Goal: Transaction & Acquisition: Purchase product/service

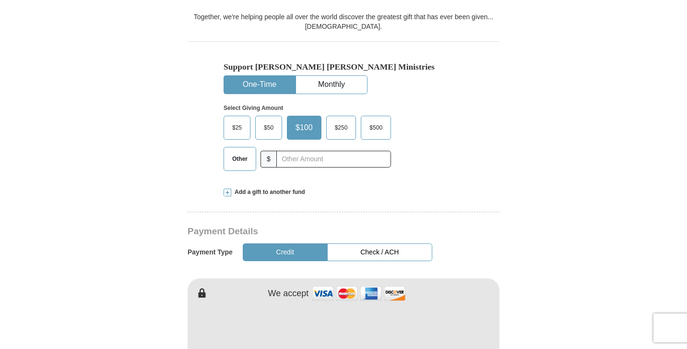
scroll to position [306, 0]
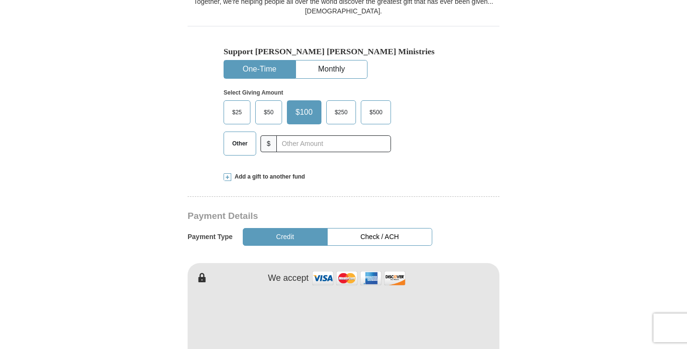
click at [239, 136] on span "Other" at bounding box center [239, 143] width 25 height 14
click at [0, 0] on input "Other" at bounding box center [0, 0] width 0 height 0
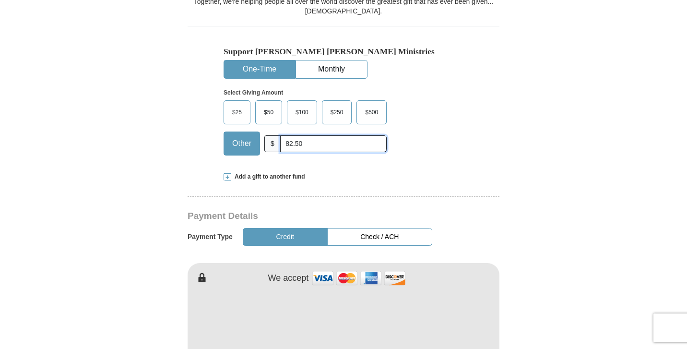
type input "82.50"
click at [226, 173] on span at bounding box center [228, 177] width 8 height 8
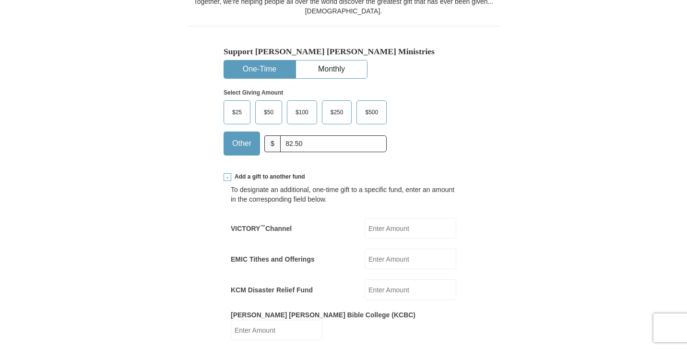
click at [386, 249] on input "EMIC Tithes and Offerings" at bounding box center [411, 259] width 92 height 21
type input "82.50"
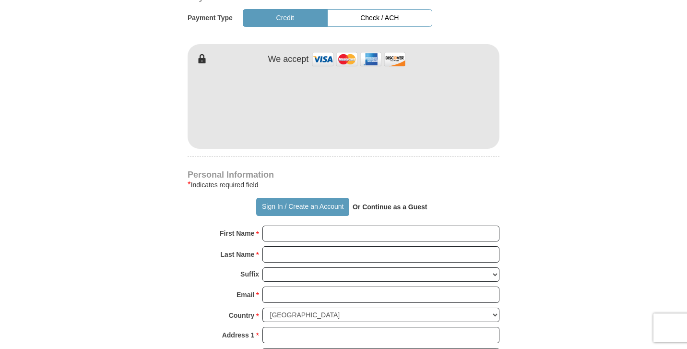
scroll to position [684, 0]
click at [297, 225] on div "First Name * Please enter First Name" at bounding box center [344, 235] width 312 height 21
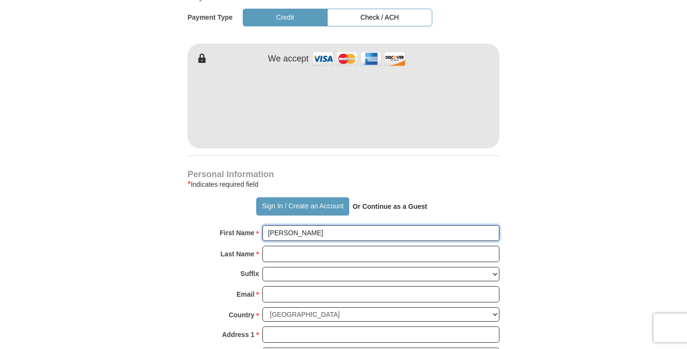
type input "[PERSON_NAME]"
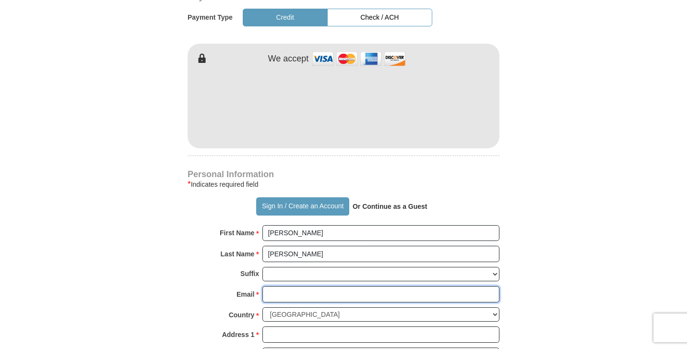
type input "j"
type input "[EMAIL_ADDRESS][DOMAIN_NAME]"
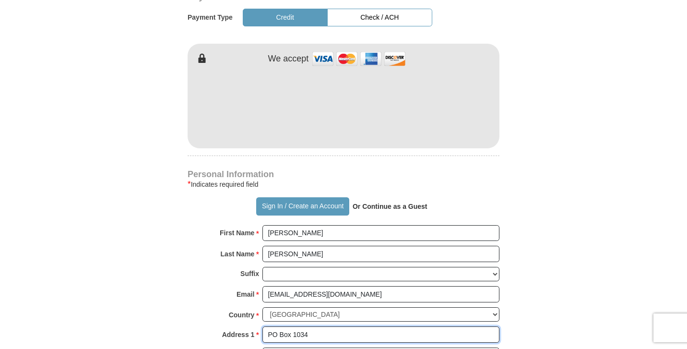
type input "PO Box 1034"
type input "[GEOGRAPHIC_DATA]"
click at [514, 327] on form "Already have an account? Sign in for faster giving. Don't have an account? Crea…" at bounding box center [343, 42] width 547 height 1377
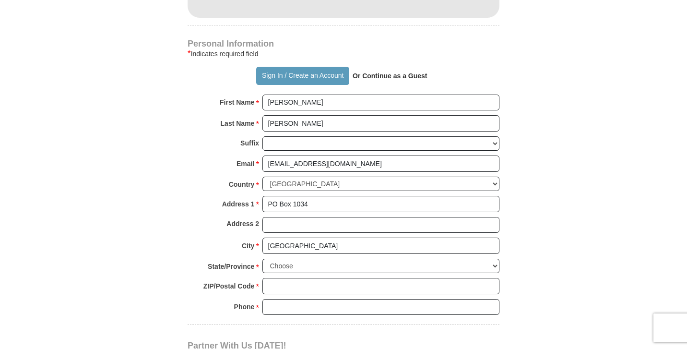
scroll to position [815, 0]
select select "[GEOGRAPHIC_DATA]"
type input "76071"
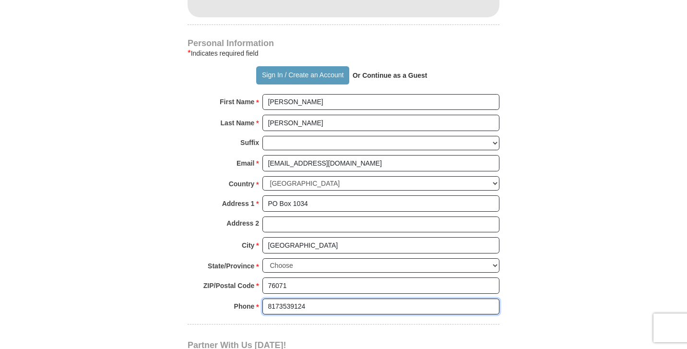
type input "8173539124"
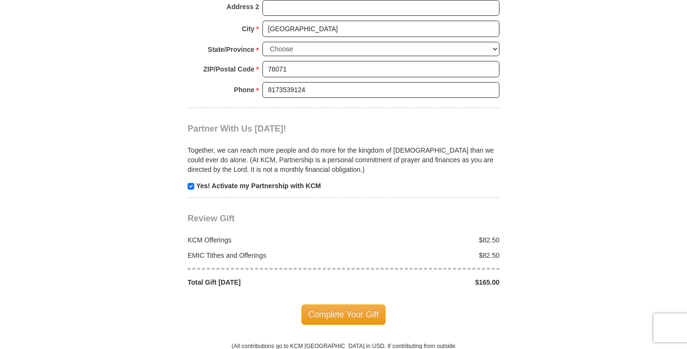
scroll to position [1034, 0]
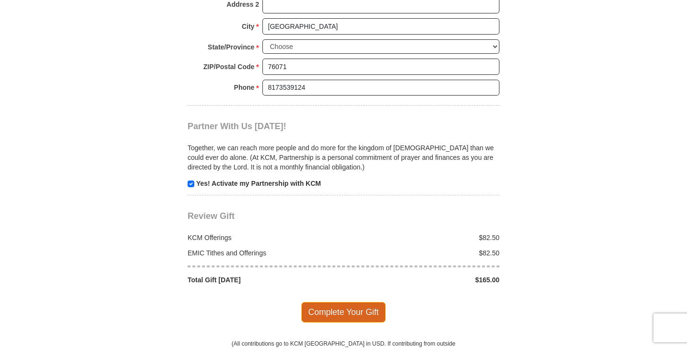
click at [344, 302] on span "Complete Your Gift" at bounding box center [343, 312] width 85 height 20
